Goal: Task Accomplishment & Management: Complete application form

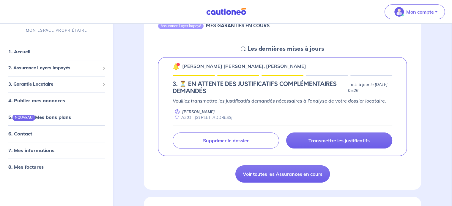
scroll to position [89, 0]
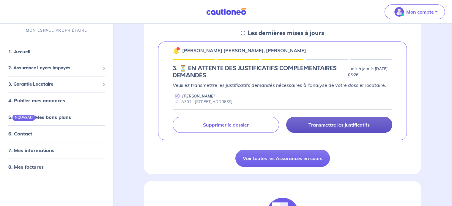
click at [339, 124] on p "Transmettre les justificatifs" at bounding box center [338, 125] width 61 height 6
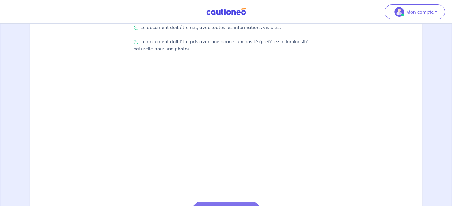
scroll to position [219, 0]
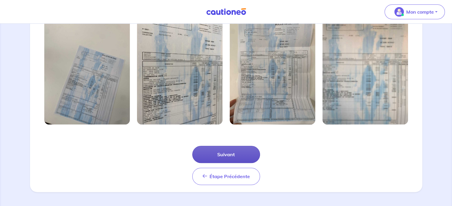
click at [233, 154] on button "Suivant" at bounding box center [226, 154] width 68 height 17
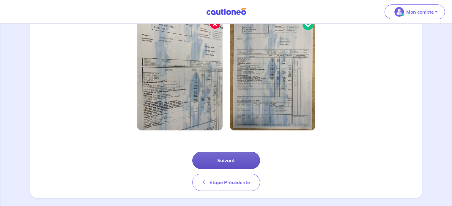
scroll to position [190, 0]
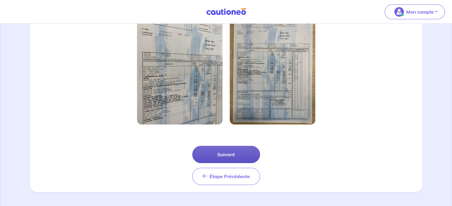
click at [232, 154] on button "Suivant" at bounding box center [226, 154] width 68 height 17
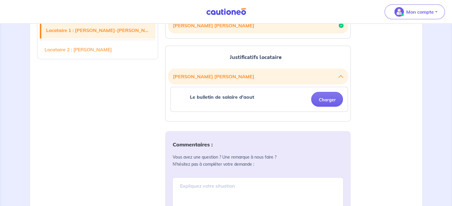
scroll to position [149, 0]
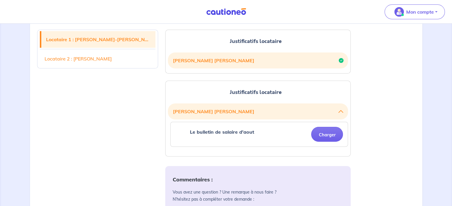
click at [245, 108] on button "[PERSON_NAME]" at bounding box center [258, 111] width 171 height 11
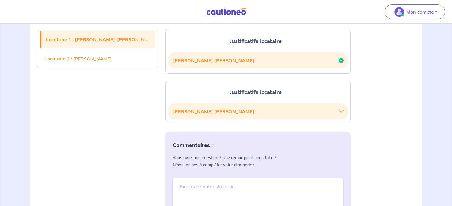
click at [245, 108] on button "[PERSON_NAME]" at bounding box center [258, 111] width 171 height 11
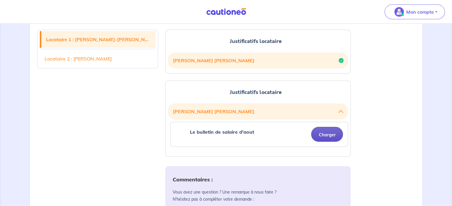
click at [326, 134] on button "Charger" at bounding box center [327, 134] width 32 height 15
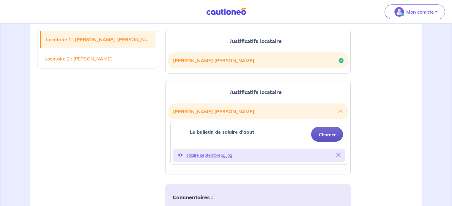
click at [322, 134] on button "Charger" at bounding box center [327, 134] width 32 height 15
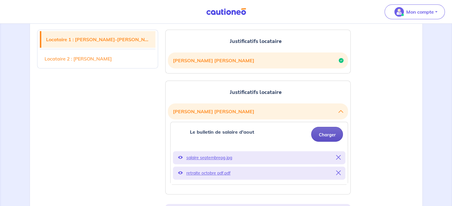
click at [327, 134] on button "Charger" at bounding box center [327, 134] width 32 height 15
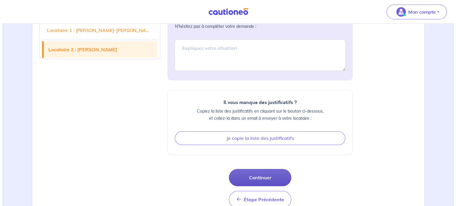
scroll to position [391, 0]
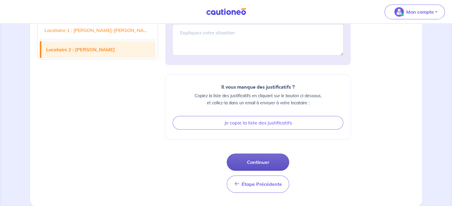
click at [249, 160] on button "Continuer" at bounding box center [258, 162] width 62 height 17
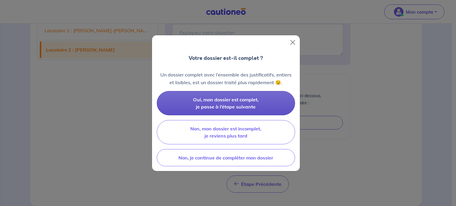
click at [225, 101] on span "Oui, mon dossier est complet, je passe à l’étape suivante" at bounding box center [226, 103] width 66 height 13
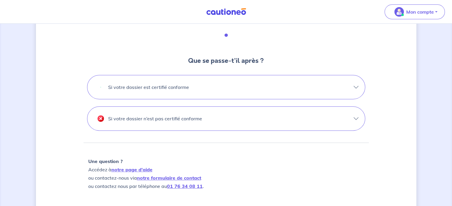
scroll to position [178, 0]
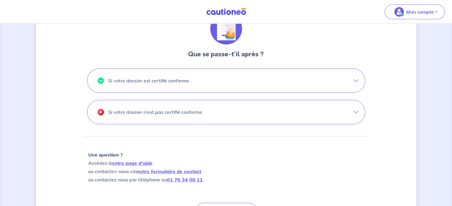
click at [353, 79] on button "Si votre dossier est certifié conforme" at bounding box center [225, 81] width 277 height 24
